Goal: Transaction & Acquisition: Purchase product/service

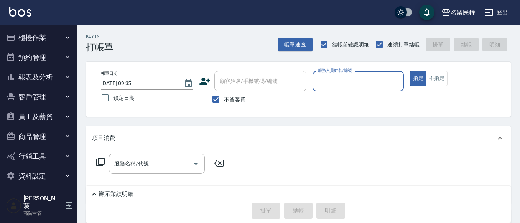
click at [54, 35] on button "櫃檯作業" at bounding box center [38, 38] width 71 height 20
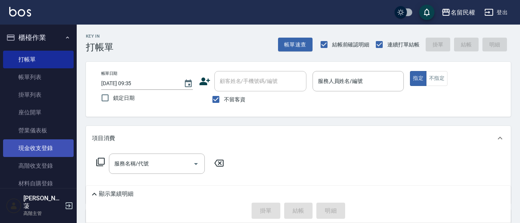
scroll to position [77, 0]
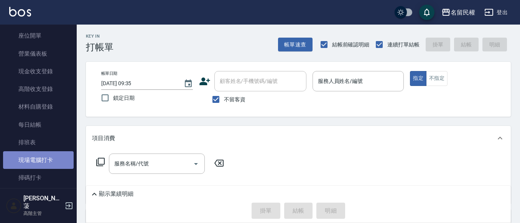
click at [39, 162] on link "現場電腦打卡" at bounding box center [38, 160] width 71 height 18
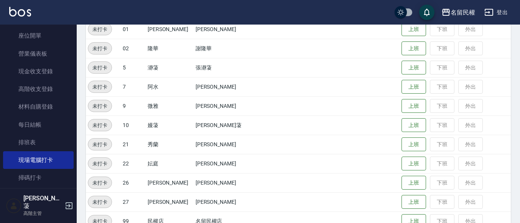
scroll to position [141, 0]
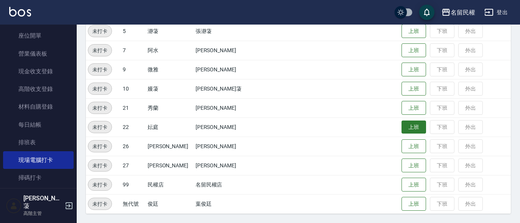
click at [401, 131] on button "上班" at bounding box center [413, 126] width 25 height 13
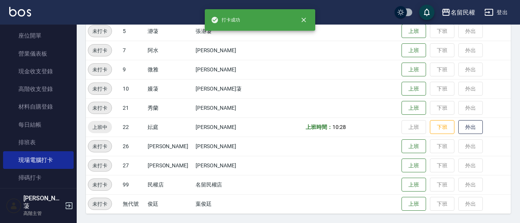
scroll to position [0, 0]
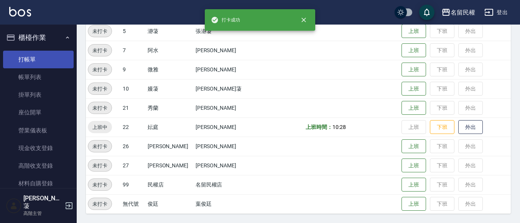
click at [62, 62] on link "打帳單" at bounding box center [38, 60] width 71 height 18
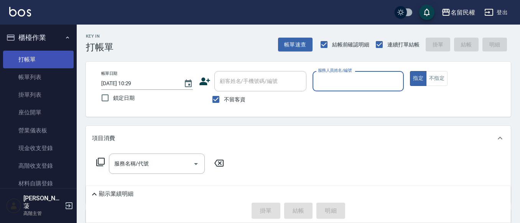
type input "7"
type input "微雅-9"
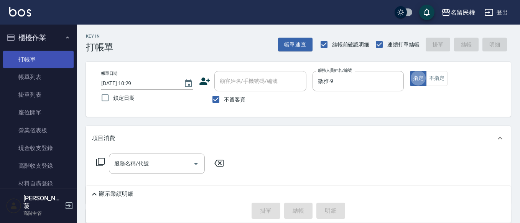
type button "true"
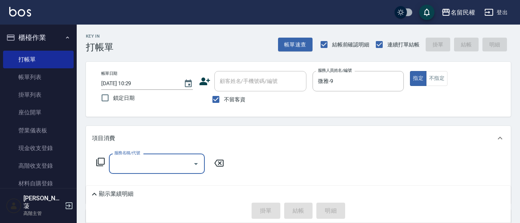
click at [189, 171] on div "服務名稱/代號" at bounding box center [157, 163] width 96 height 20
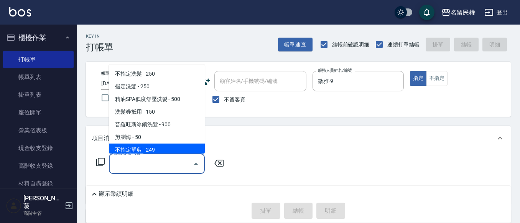
click at [155, 151] on span "不指定單剪 - 249" at bounding box center [157, 149] width 96 height 13
type input "不指定單剪(202)"
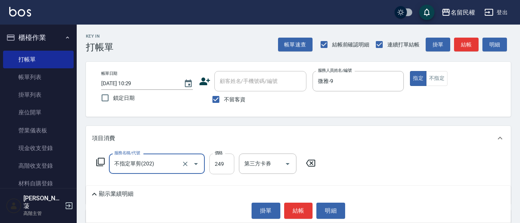
click at [231, 164] on input "249" at bounding box center [221, 163] width 25 height 21
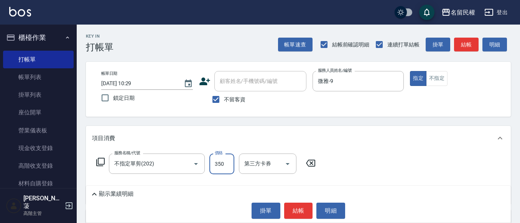
type input "350"
click at [297, 207] on button "結帳" at bounding box center [298, 210] width 29 height 16
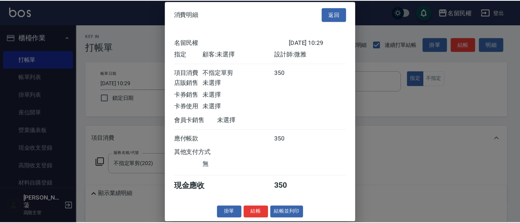
scroll to position [10, 0]
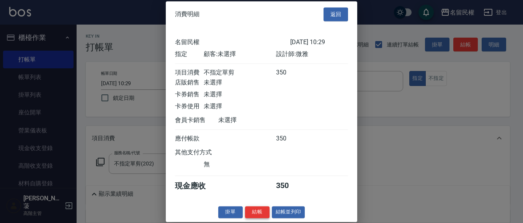
click at [255, 215] on button "結帳" at bounding box center [257, 212] width 25 height 12
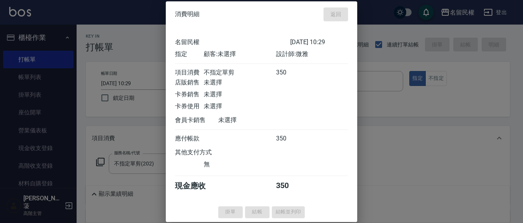
drag, startPoint x: 255, startPoint y: 215, endPoint x: 250, endPoint y: 218, distance: 5.5
click at [254, 216] on div "掛單 結帳 結帳並列印" at bounding box center [262, 212] width 192 height 12
type input "[DATE] 10:48"
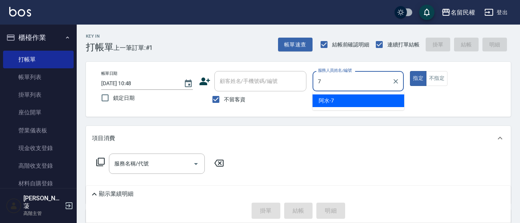
type input "阿水-7"
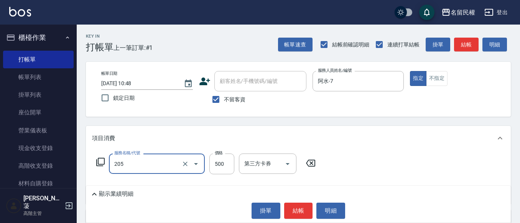
type input "指定洗剪(205)"
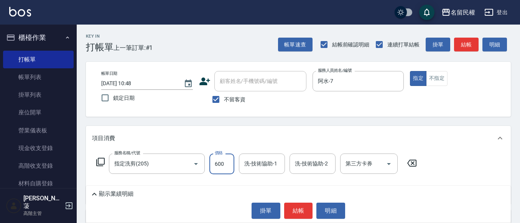
type input "600"
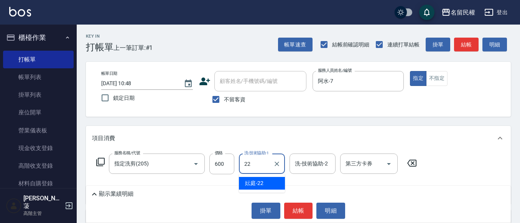
type input "妘庭-22"
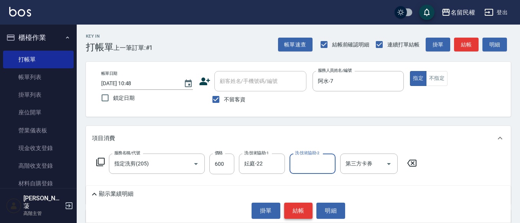
drag, startPoint x: 304, startPoint y: 207, endPoint x: 294, endPoint y: 208, distance: 10.8
click at [299, 208] on button "結帳" at bounding box center [298, 210] width 29 height 16
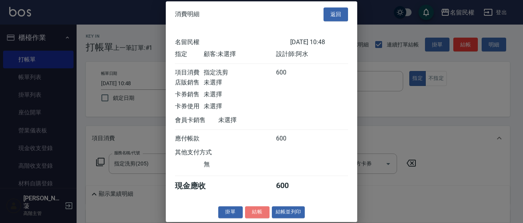
click at [259, 218] on button "結帳" at bounding box center [257, 212] width 25 height 12
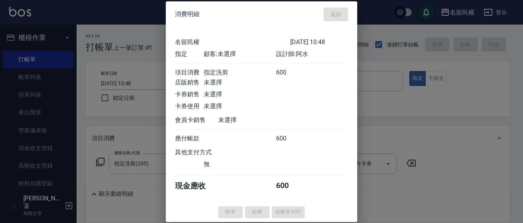
type input "[DATE] 11:07"
